Goal: Task Accomplishment & Management: Complete application form

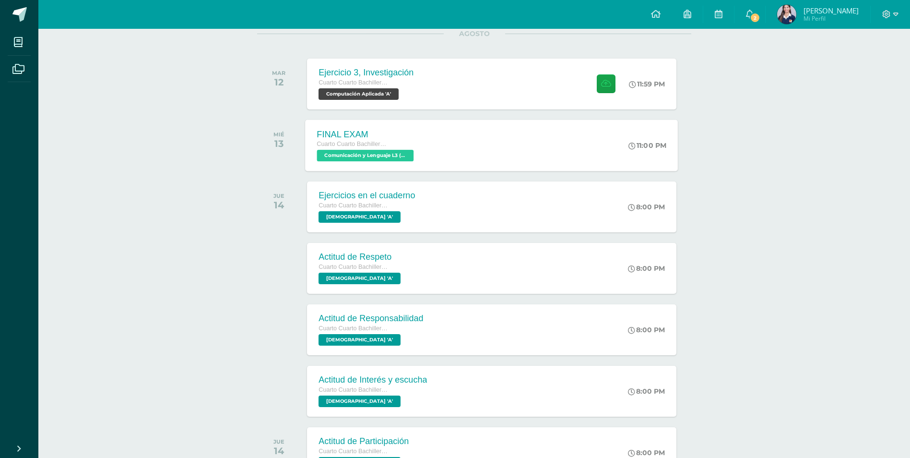
scroll to position [128, 0]
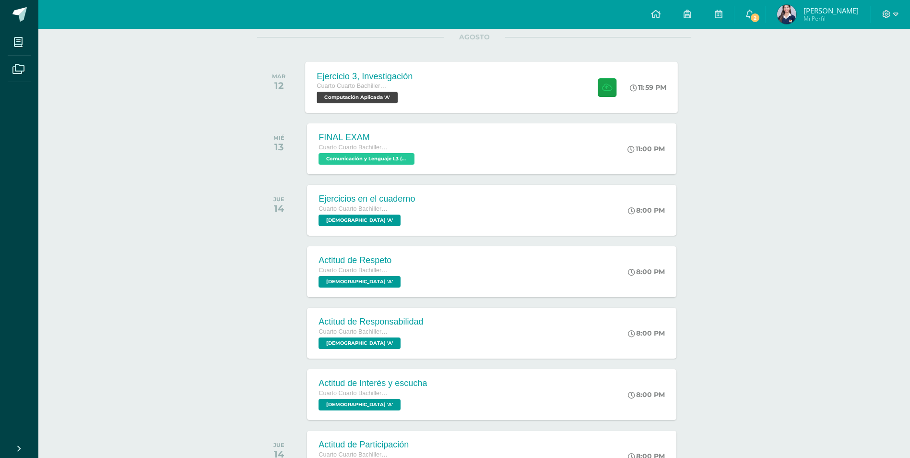
click at [507, 95] on div "Ejercicio 3, Investigación Cuarto Cuarto Bachillerato en Ciencias y Letras con …" at bounding box center [492, 86] width 373 height 51
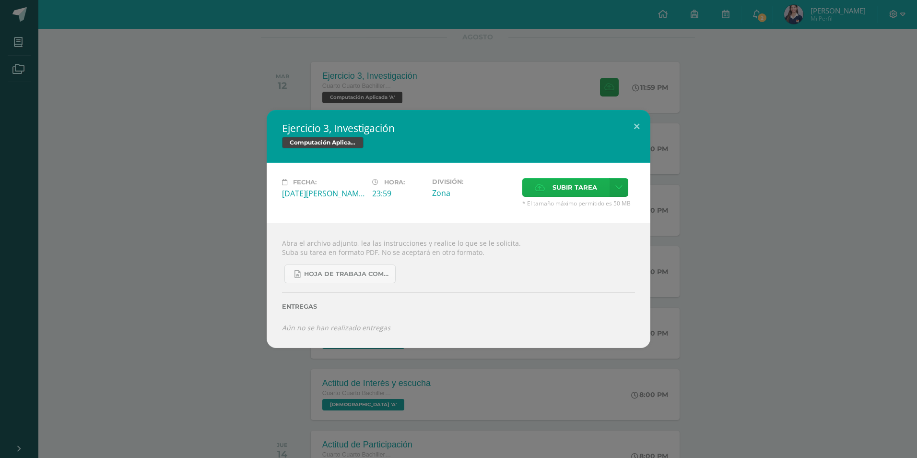
click at [560, 191] on span "Subir tarea" at bounding box center [575, 187] width 45 height 18
click at [0, 0] on input "Subir tarea" at bounding box center [0, 0] width 0 height 0
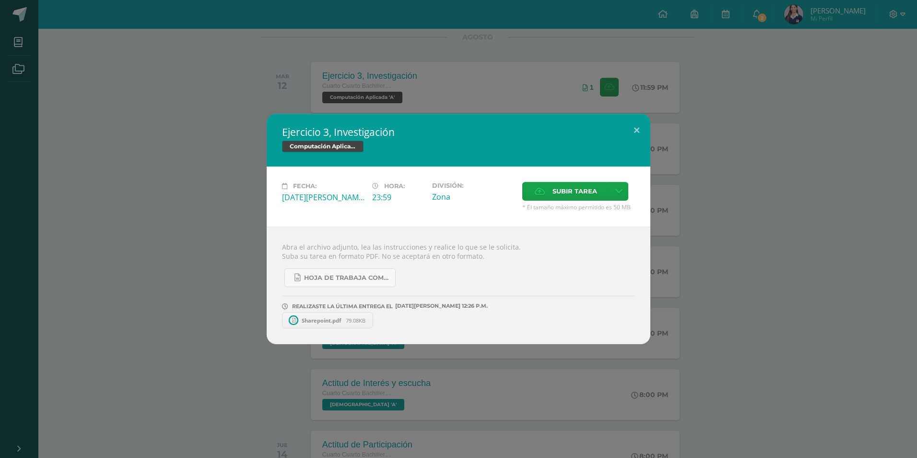
click at [233, 259] on div "Ejercicio 3, Investigación Computación Aplicada Fecha: [DATE][PERSON_NAME] Hora…" at bounding box center [458, 229] width 909 height 230
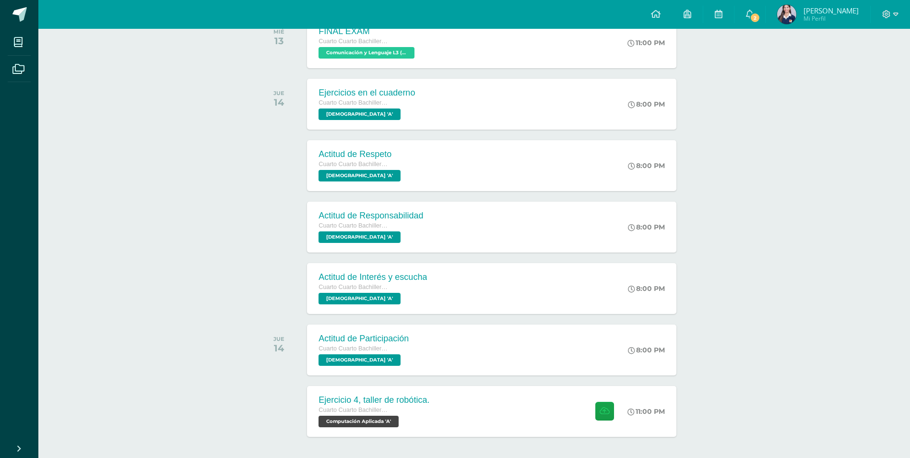
scroll to position [271, 0]
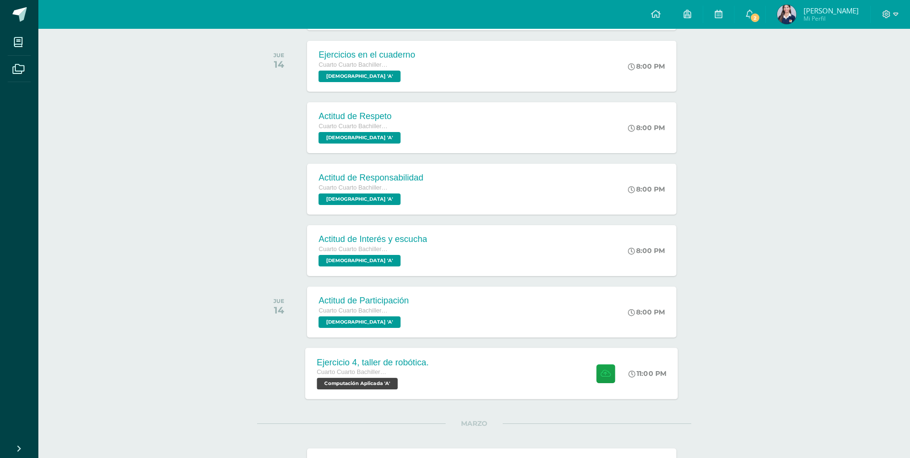
click at [397, 377] on div "Cuarto Cuarto Bachillerato en Ciencias y Letras con Orientación en Computación" at bounding box center [373, 372] width 112 height 11
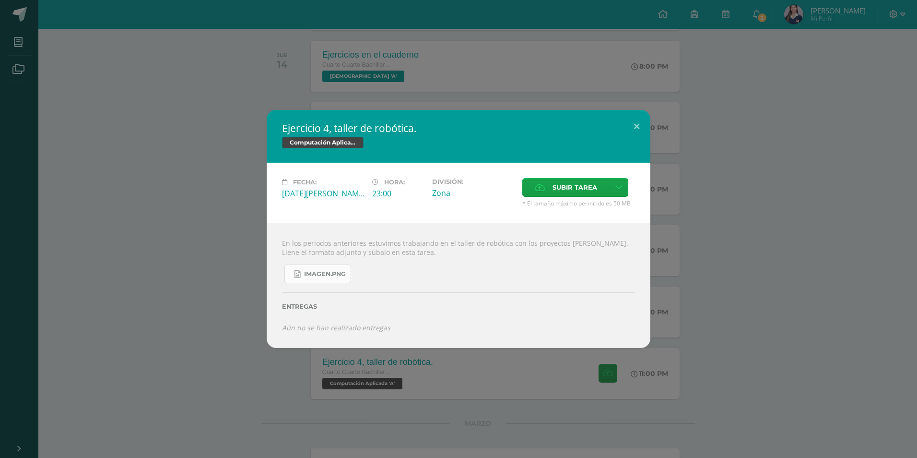
click at [326, 270] on span "imagen.png" at bounding box center [325, 274] width 42 height 8
click at [579, 182] on span "Subir tarea" at bounding box center [575, 187] width 45 height 18
click at [0, 0] on input "Subir tarea" at bounding box center [0, 0] width 0 height 0
click at [548, 183] on label "Subir tarea" at bounding box center [565, 187] width 87 height 19
click at [0, 0] on input "Subir tarea" at bounding box center [0, 0] width 0 height 0
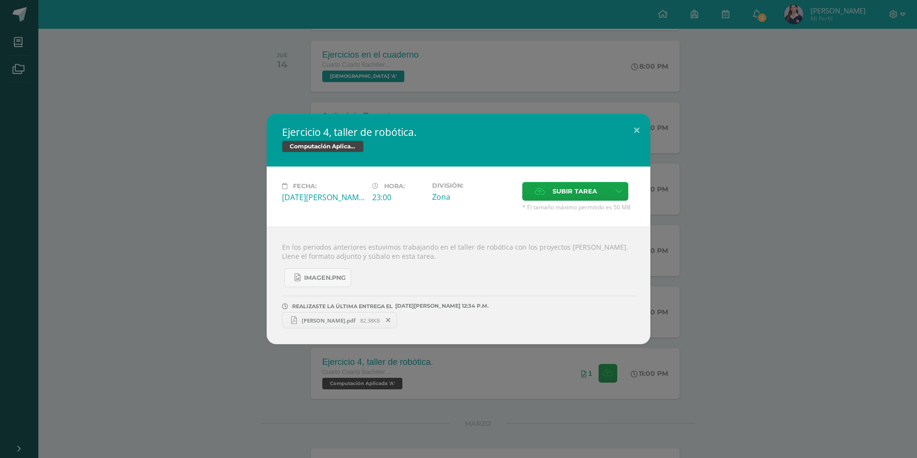
click at [240, 294] on div "Ejercicio 4, taller de robótica. Computación Aplicada Fecha: Jueves 14 de Agost…" at bounding box center [458, 229] width 909 height 230
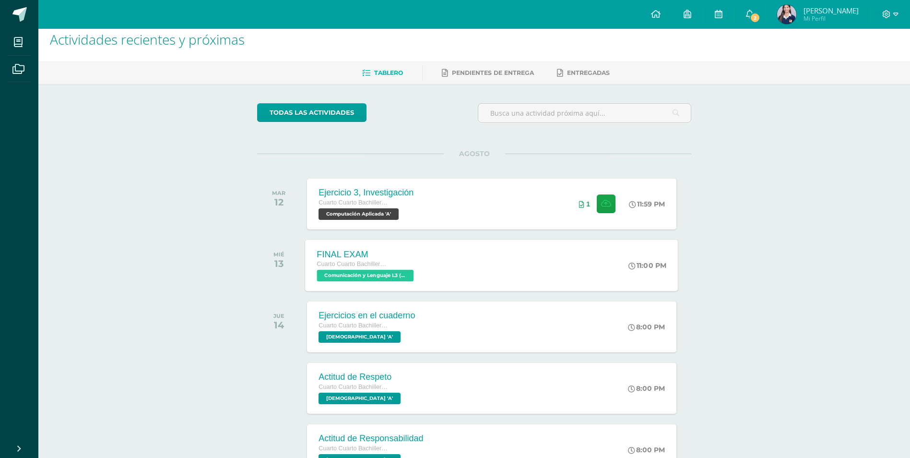
scroll to position [0, 0]
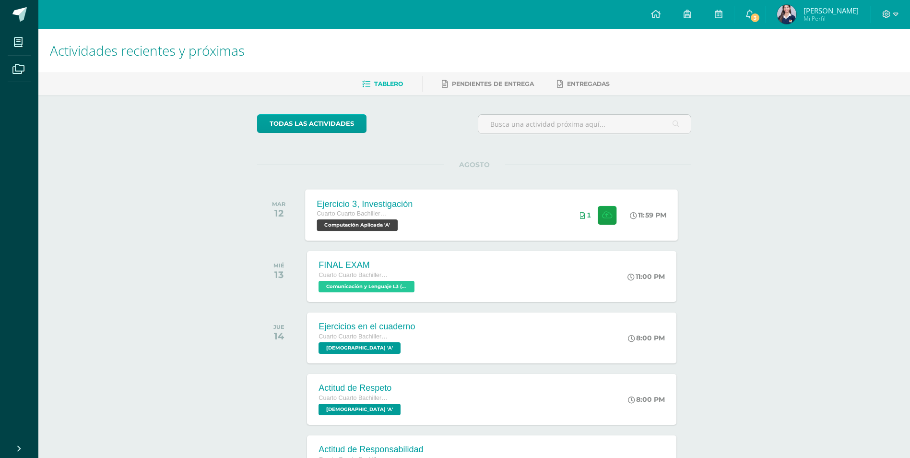
click at [471, 223] on div "Ejercicio 3, Investigación Cuarto Cuarto Bachillerato en Ciencias y Letras con …" at bounding box center [492, 214] width 373 height 51
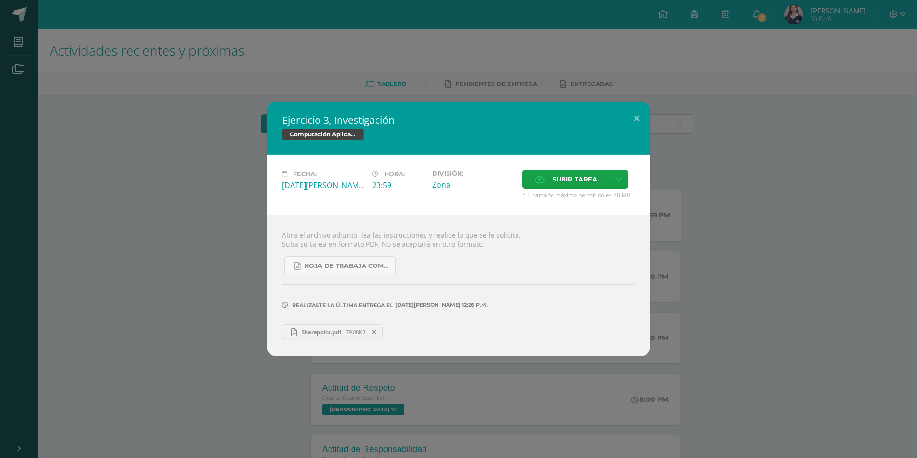
click at [375, 330] on icon at bounding box center [374, 332] width 4 height 7
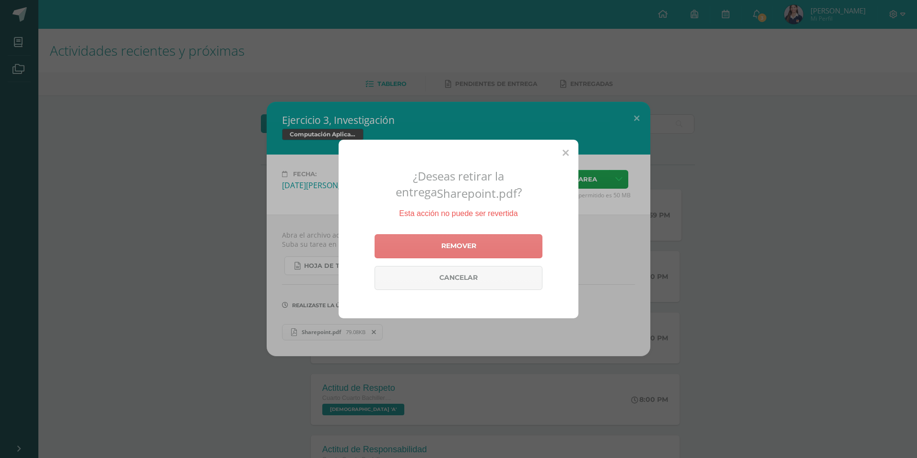
click at [503, 237] on link "Remover" at bounding box center [459, 246] width 168 height 24
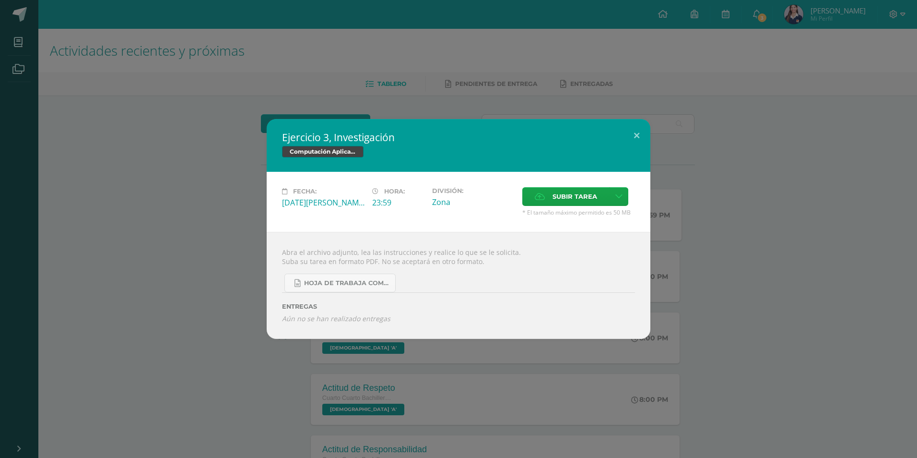
click at [484, 86] on div "Ejercicio 3, Investigación Computación Aplicada Fecha: [DATE][PERSON_NAME] Hora…" at bounding box center [458, 229] width 917 height 458
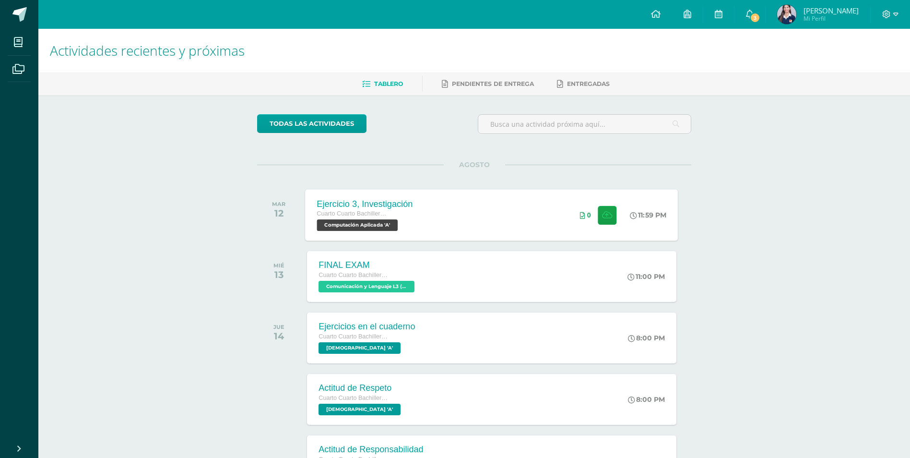
click at [444, 230] on div "Ejercicio 3, Investigación Cuarto Cuarto Bachillerato en Ciencias y Letras con …" at bounding box center [492, 214] width 373 height 51
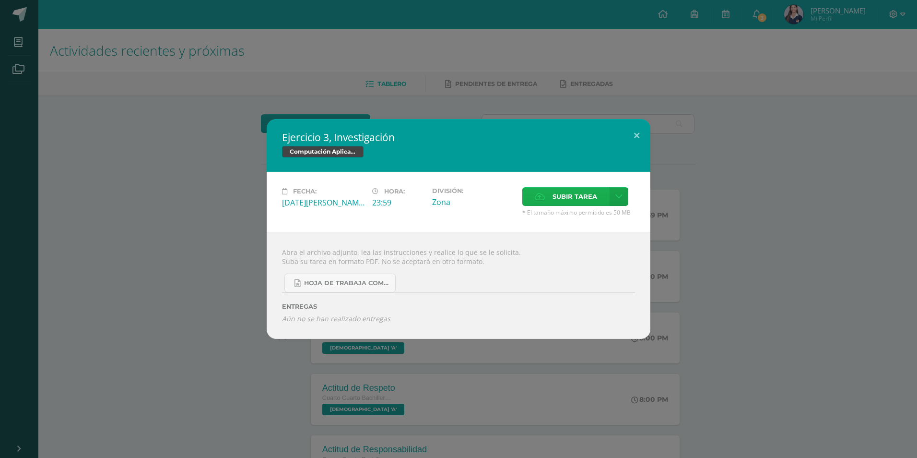
click at [551, 202] on label "Subir tarea" at bounding box center [565, 196] width 87 height 19
click at [0, 0] on input "Subir tarea" at bounding box center [0, 0] width 0 height 0
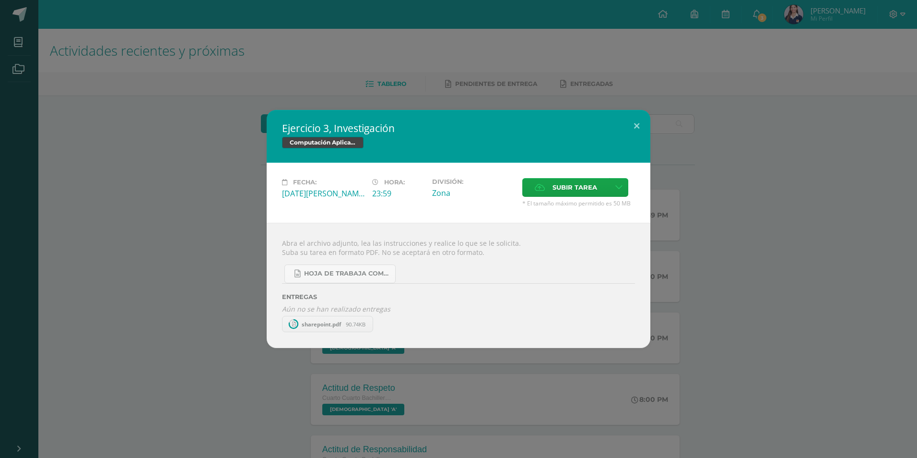
click at [429, 76] on div "Ejercicio 3, Investigación Computación Aplicada Fecha: [DATE][PERSON_NAME] Hora…" at bounding box center [458, 229] width 917 height 458
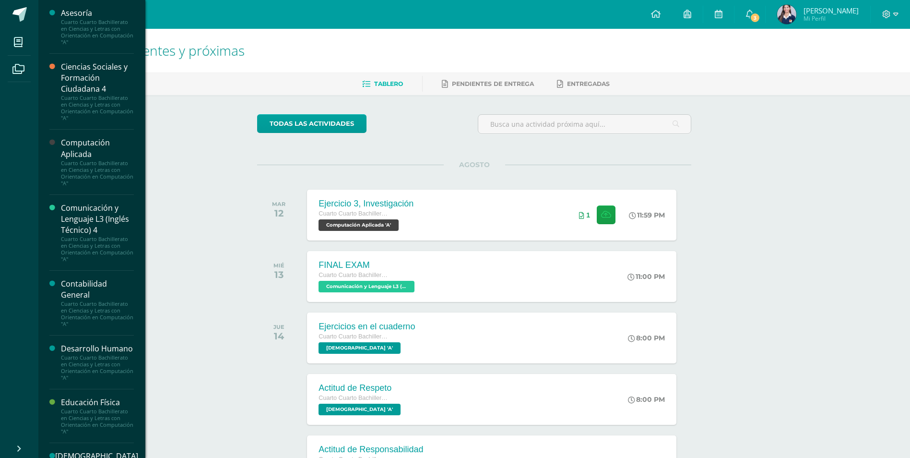
click at [0, 35] on li "Mis cursos" at bounding box center [19, 42] width 38 height 27
click at [85, 160] on div "Cuarto Cuarto Bachillerato en Ciencias y Letras con Orientación en Computación …" at bounding box center [97, 173] width 73 height 27
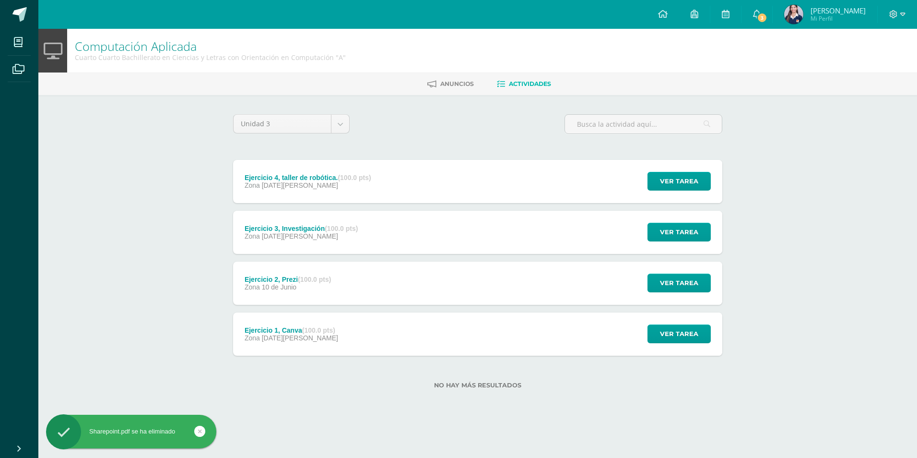
click at [334, 267] on div "Ejercicio 2, Prezi (100.0 pts) Zona 10 de Junio" at bounding box center [287, 282] width 109 height 43
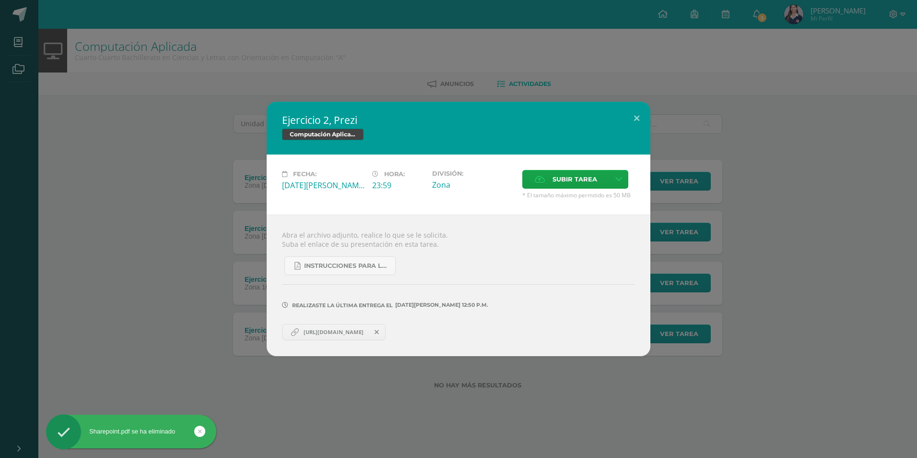
click at [239, 269] on div "Ejercicio 2, Prezi Computación Aplicada Fecha: Martes 10 de Junio Hora: 23:59 D…" at bounding box center [458, 229] width 909 height 254
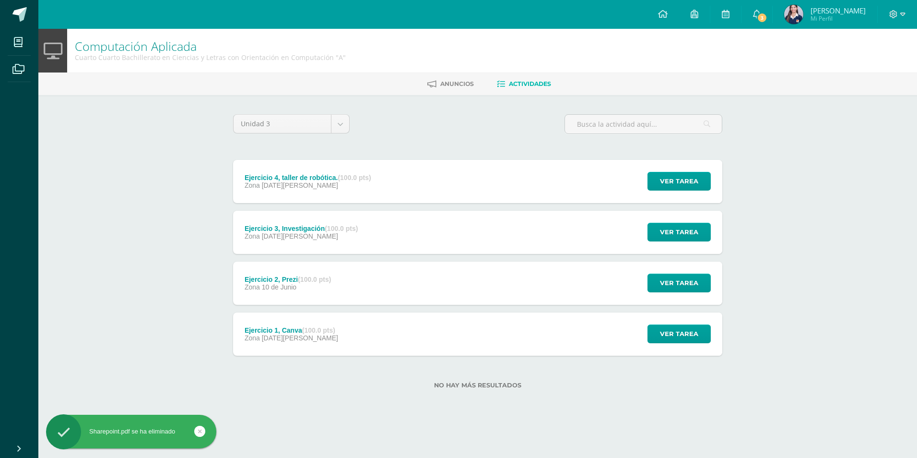
click at [273, 282] on div "Ejercicio 2, Prezi (100.0 pts)" at bounding box center [288, 279] width 87 height 8
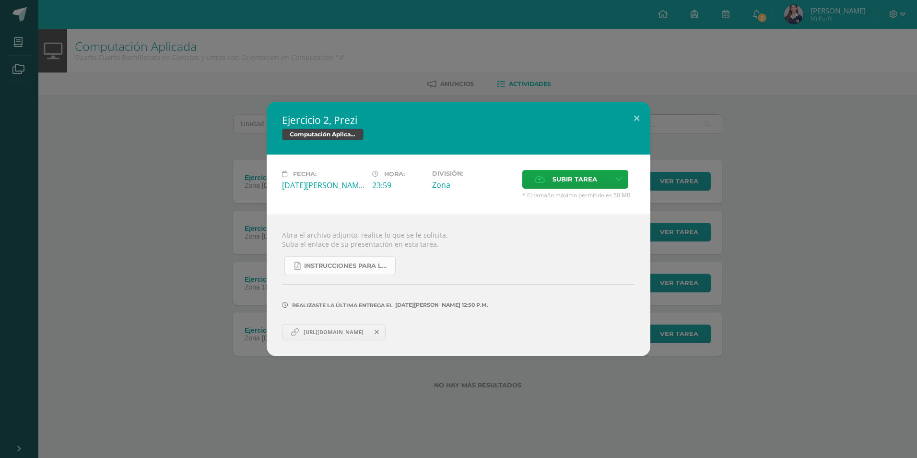
click at [332, 271] on link "Instrucciones para la investigación sobre términos informáticos.pdf" at bounding box center [339, 265] width 111 height 19
click at [158, 121] on div "Ejercicio 2, Prezi Computación Aplicada Fecha: Martes 10 de Junio Hora: 23:59 D…" at bounding box center [458, 229] width 909 height 254
